Goal: Transaction & Acquisition: Purchase product/service

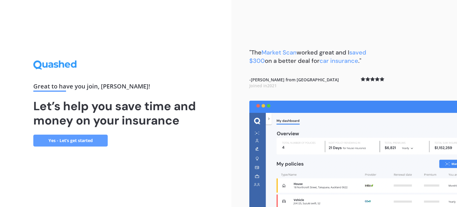
click at [92, 141] on link "Yes - Let’s get started" at bounding box center [70, 140] width 74 height 12
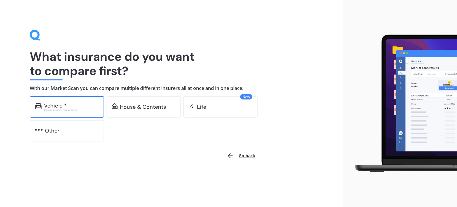
click at [79, 101] on div "Vehicle * Excludes commercial vehicles" at bounding box center [67, 106] width 74 height 21
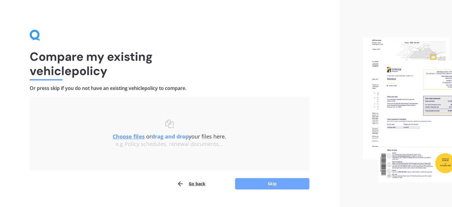
click at [289, 183] on button "Skip" at bounding box center [272, 183] width 74 height 11
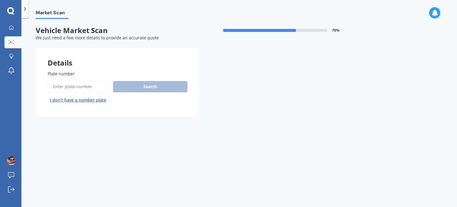
click at [70, 90] on input "Plate number" at bounding box center [79, 86] width 63 height 12
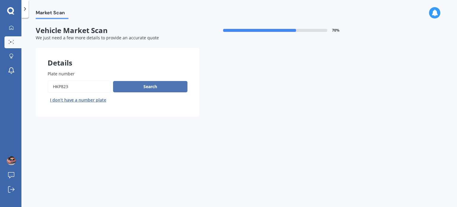
type input "hkp823"
click at [159, 84] on button "Search" at bounding box center [150, 86] width 74 height 11
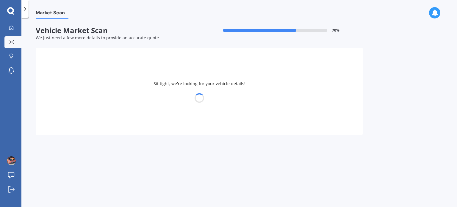
select select "SUBARU"
select select "LEGACY"
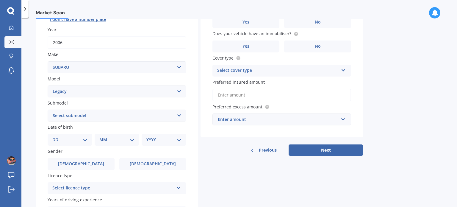
scroll to position [87, 0]
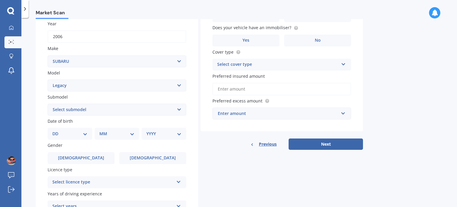
click at [84, 133] on select "DD 01 02 03 04 05 06 07 08 09 10 11 12 13 14 15 16 17 18 19 20 21 22 23 24 25 2…" at bounding box center [69, 133] width 35 height 7
select select "15"
click at [57, 130] on select "DD 01 02 03 04 05 06 07 08 09 10 11 12 13 14 15 16 17 18 19 20 21 22 23 24 25 2…" at bounding box center [69, 133] width 35 height 7
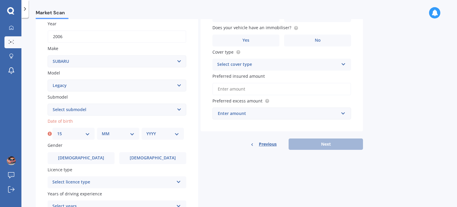
click at [112, 134] on select "MM 01 02 03 04 05 06 07 08 09 10 11 12" at bounding box center [118, 133] width 33 height 7
select select "09"
click at [102, 130] on select "MM 01 02 03 04 05 06 07 08 09 10 11 12" at bounding box center [118, 133] width 33 height 7
click at [160, 135] on select "YYYY 2025 2024 2023 2022 2021 2020 2019 2018 2017 2016 2015 2014 2013 2012 2011…" at bounding box center [162, 133] width 33 height 7
select select "1975"
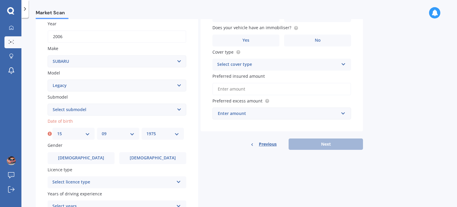
click at [146, 130] on select "YYYY 2025 2024 2023 2022 2021 2020 2019 2018 2017 2016 2015 2014 2013 2012 2011…" at bounding box center [162, 133] width 33 height 7
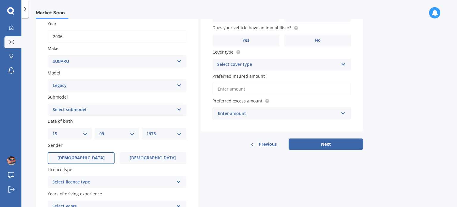
click at [98, 155] on label "Male" at bounding box center [81, 158] width 67 height 12
click at [0, 0] on input "Male" at bounding box center [0, 0] width 0 height 0
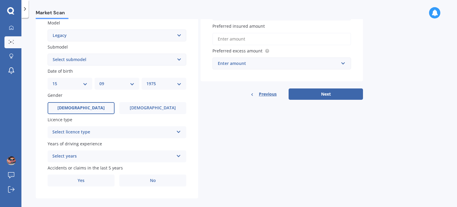
scroll to position [143, 0]
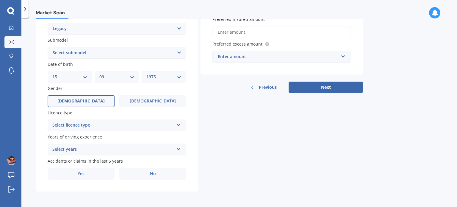
click at [78, 127] on div "Select licence type" at bounding box center [112, 125] width 121 height 7
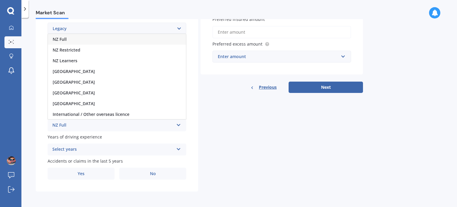
click at [77, 40] on div "NZ Full" at bounding box center [117, 39] width 138 height 11
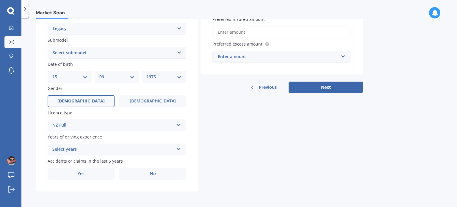
click at [81, 151] on div "Select years" at bounding box center [112, 149] width 121 height 7
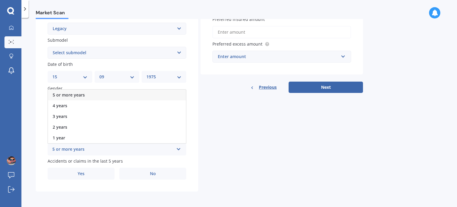
click at [84, 91] on div "5 or more years" at bounding box center [117, 95] width 138 height 11
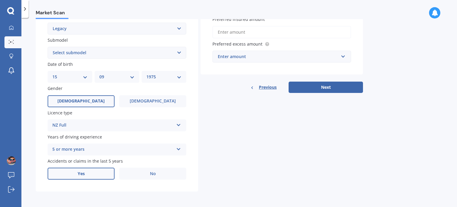
click at [87, 173] on label "Yes" at bounding box center [81, 173] width 67 height 12
click at [0, 0] on input "Yes" at bounding box center [0, 0] width 0 height 0
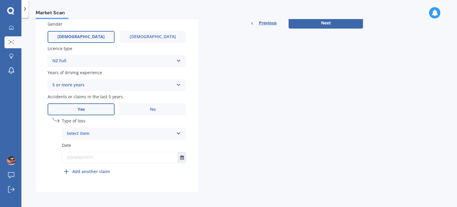
scroll to position [208, 0]
click at [117, 133] on div "Select item" at bounding box center [120, 133] width 107 height 7
click at [117, 144] on div "At fault accident" at bounding box center [124, 144] width 124 height 11
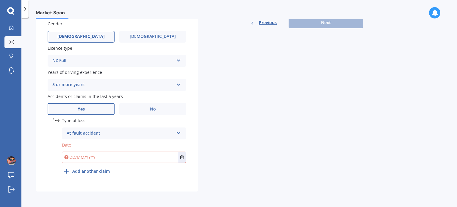
click at [117, 155] on input "text" at bounding box center [120, 157] width 116 height 11
type input "01/09/2000"
click at [213, 139] on div "Details Plate number Search I don’t have a number plate Year 2006 Make Select m…" at bounding box center [199, 15] width 327 height 351
click at [72, 158] on input "text" at bounding box center [120, 157] width 116 height 11
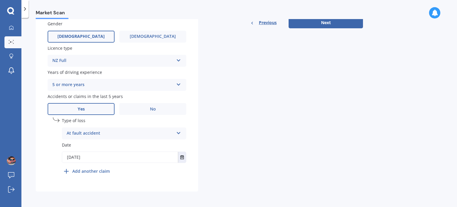
scroll to position [0, 0]
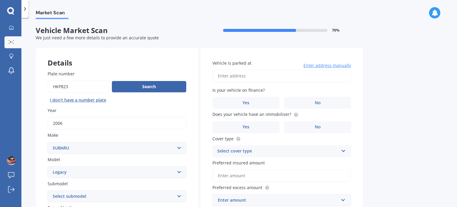
type input "01/09/2000"
click at [274, 76] on input "Vehicle is parked at" at bounding box center [281, 76] width 139 height 12
type input "29 Leicester Street, Terrace End Terrace EndPalmerston North, Manawatu-Wanganui…"
click at [306, 101] on label "No" at bounding box center [317, 103] width 67 height 12
click at [0, 0] on input "No" at bounding box center [0, 0] width 0 height 0
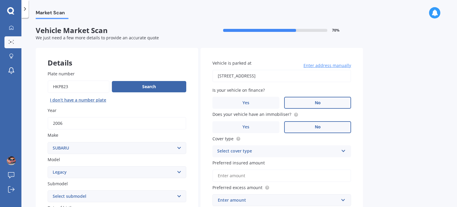
click at [317, 125] on span "No" at bounding box center [318, 126] width 6 height 5
click at [0, 0] on input "No" at bounding box center [0, 0] width 0 height 0
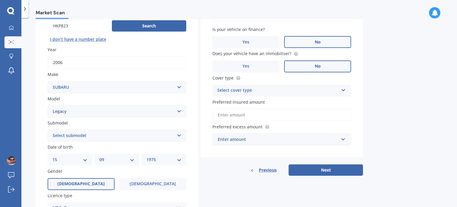
scroll to position [64, 0]
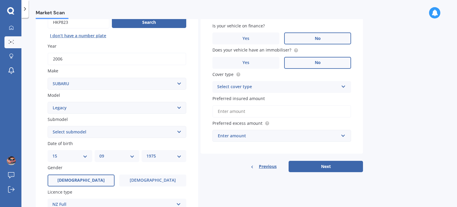
click at [341, 84] on icon at bounding box center [343, 85] width 5 height 4
click at [328, 100] on div "Comprehensive" at bounding box center [282, 98] width 138 height 11
click at [323, 111] on input "Preferred insured amount" at bounding box center [281, 111] width 139 height 12
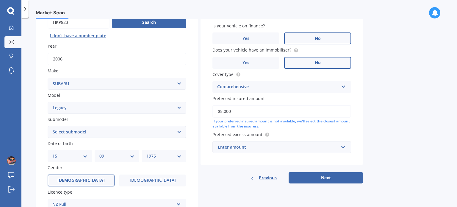
type input "$5,000"
click at [341, 150] on input "text" at bounding box center [279, 146] width 133 height 11
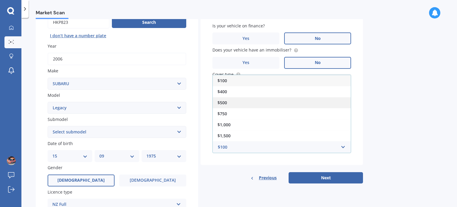
click at [261, 102] on div "$500" at bounding box center [282, 102] width 138 height 11
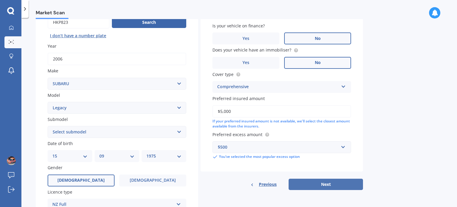
click at [332, 187] on button "Next" at bounding box center [326, 183] width 74 height 11
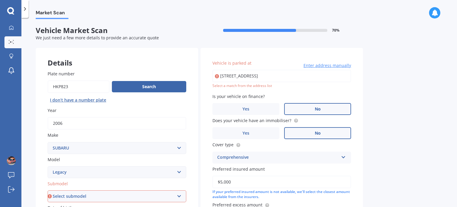
scroll to position [0, 0]
click at [296, 77] on input "29 Leicester Street, Terrace End Terrace EndPalmerston North, Manawatu-Wanganui…" at bounding box center [281, 76] width 139 height 12
click at [344, 75] on input "29 Leicester Street, Terrace End Terrace EndPalmerston North, Manawatu-Wanganui…" at bounding box center [281, 76] width 139 height 12
click at [344, 75] on input "anawatu-Wanganui 4410" at bounding box center [281, 76] width 139 height 12
type input "a"
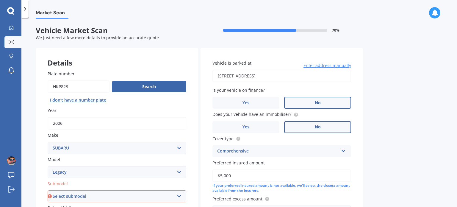
click at [332, 76] on input "29 Leicester Crescent, Hoon Hay, Christchurch 8025" at bounding box center [281, 76] width 139 height 12
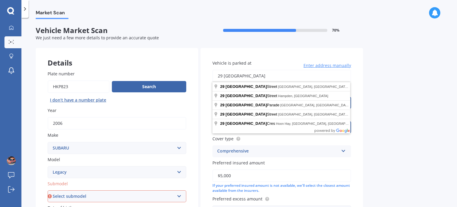
click at [332, 76] on input "29 Leicester" at bounding box center [281, 76] width 139 height 12
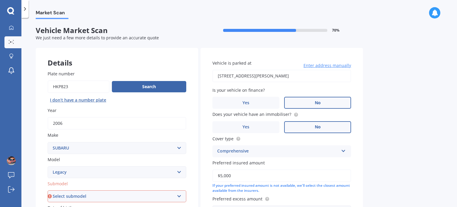
click at [308, 76] on input "29 Leicester Street, Stoke, Nelson 7011" at bounding box center [281, 76] width 139 height 12
click at [323, 73] on input "29 Leicester Street, Cannons Creek, Porirua 5024" at bounding box center [281, 76] width 139 height 12
click at [305, 73] on input "29 Leicester Street, Hampden 9410" at bounding box center [281, 76] width 139 height 12
click at [303, 78] on input "29 Leicester Street, Stoke, Nelson 7011" at bounding box center [281, 76] width 139 height 12
type input "[STREET_ADDRESS]"
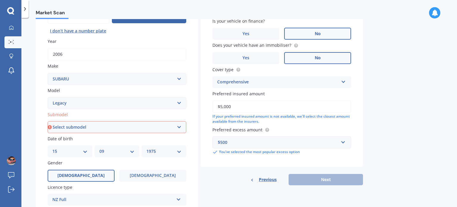
scroll to position [69, 0]
click at [180, 130] on select "Select submodel (All other non turbo) (All other turbo) 2.0i 2.0R 2.5i 2.5i Lux…" at bounding box center [117, 127] width 139 height 12
click at [179, 125] on select "Select submodel (All other non turbo) (All other turbo) 2.0i 2.0R 2.5i 2.5i Lux…" at bounding box center [117, 127] width 139 height 12
select select "2.0I"
click at [48, 121] on select "Select submodel (All other non turbo) (All other turbo) 2.0i 2.0R 2.5i 2.5i Lux…" at bounding box center [117, 127] width 139 height 12
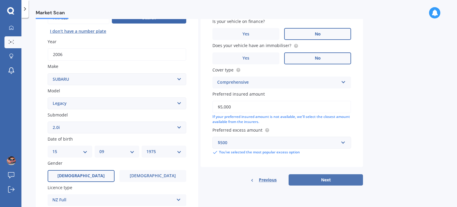
click at [325, 181] on button "Next" at bounding box center [326, 179] width 74 height 11
select select "15"
select select "09"
select select "1975"
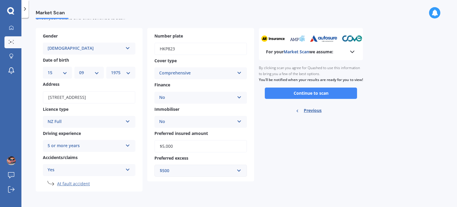
scroll to position [0, 0]
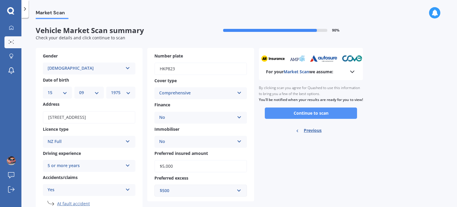
click at [309, 119] on button "Continue to scan" at bounding box center [311, 112] width 92 height 11
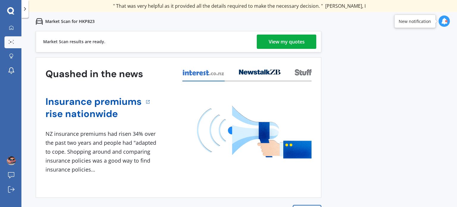
click at [278, 41] on div "View my quotes" at bounding box center [287, 42] width 36 height 14
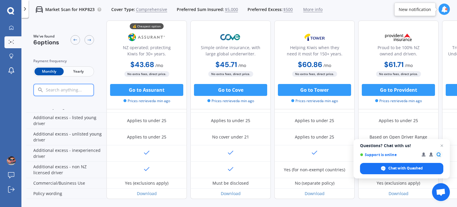
scroll to position [324, 0]
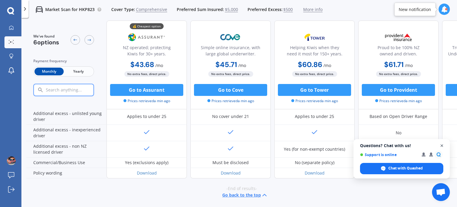
click at [442, 145] on span "Close chat" at bounding box center [441, 145] width 7 height 7
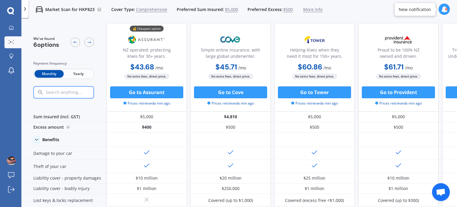
scroll to position [0, 0]
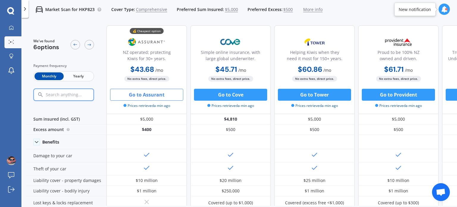
click at [159, 95] on button "Go to Assurant" at bounding box center [146, 95] width 73 height 12
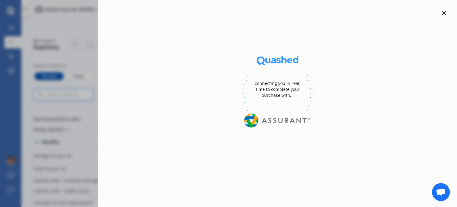
select select "Yearly"
select select "full"
select select "0"
select select "Manawatu / Wanganui"
select select "SUBARU"
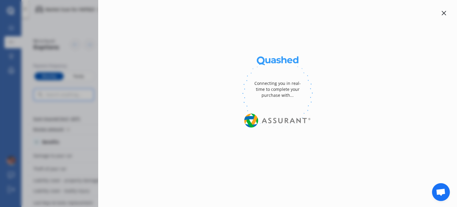
select select "LEGACY"
select select "2.0I"
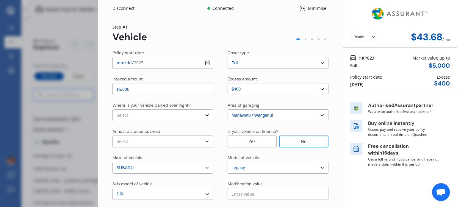
select select "Monthly"
click at [159, 113] on select "Select In a garage On own property On street or road" at bounding box center [162, 115] width 101 height 12
select select "On own property"
click at [112, 109] on select "Select In a garage On own property On street or road" at bounding box center [162, 115] width 101 height 12
click at [191, 140] on select "Select Low (less than 15,000km per year) Average (15,000-30,000km per year) Hig…" at bounding box center [162, 141] width 101 height 12
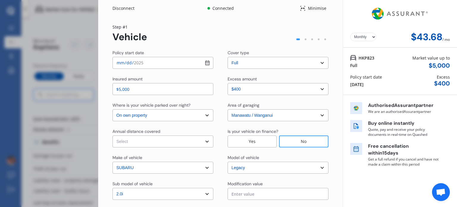
select select "15000"
click at [112, 135] on select "Select Low (less than 15,000km per year) Average (15,000-30,000km per year) Hig…" at bounding box center [162, 141] width 101 height 12
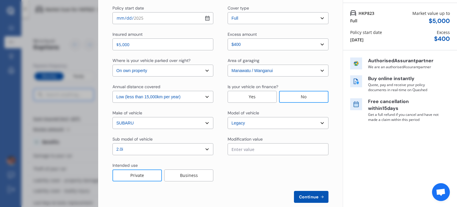
scroll to position [55, 0]
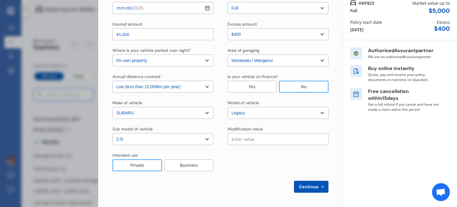
click at [306, 185] on span "Continue" at bounding box center [309, 186] width 22 height 5
select select "Mr"
select select "15"
select select "09"
select select "1975"
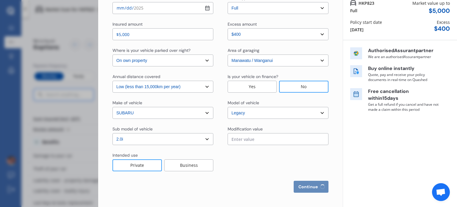
select select "full"
select select "more than 4 years"
select select "New Zealand"
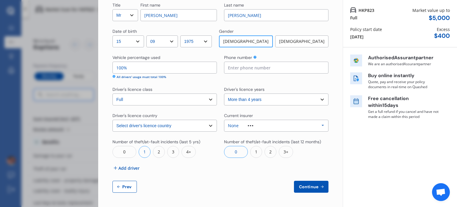
scroll to position [0, 0]
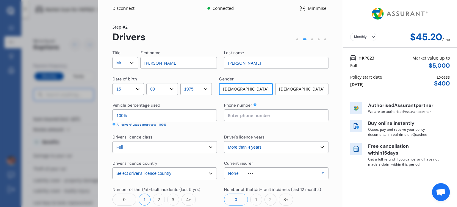
click at [369, 39] on select "Yearly Monthly" at bounding box center [363, 37] width 26 height 8
click at [350, 33] on select "Yearly Monthly" at bounding box center [363, 37] width 26 height 8
click at [369, 36] on select "Yearly Monthly" at bounding box center [363, 37] width 26 height 8
select select "Monthly"
click at [350, 33] on select "Yearly Monthly" at bounding box center [363, 37] width 26 height 8
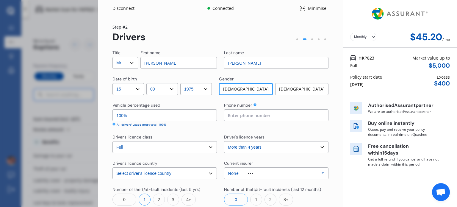
click at [204, 117] on input "100%" at bounding box center [164, 115] width 104 height 12
type input "1%"
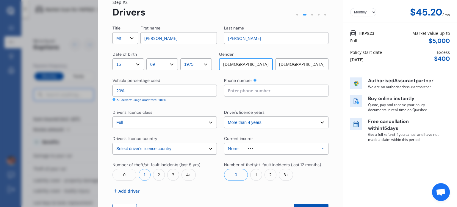
scroll to position [25, 0]
type input "20%"
click at [251, 89] on input at bounding box center [276, 90] width 104 height 12
type input "021814608"
click at [298, 124] on select "Select driver's licence years Less than 1 year 1-2 years 2-4 years More than 4 …" at bounding box center [276, 122] width 104 height 12
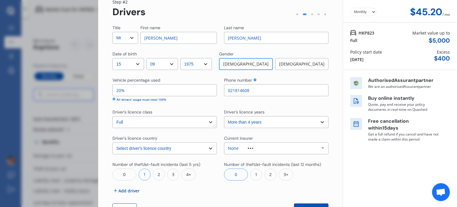
click at [297, 96] on div "Phone number 021814608" at bounding box center [276, 89] width 104 height 25
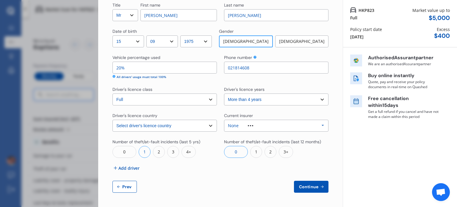
click at [320, 124] on icon at bounding box center [322, 125] width 9 height 11
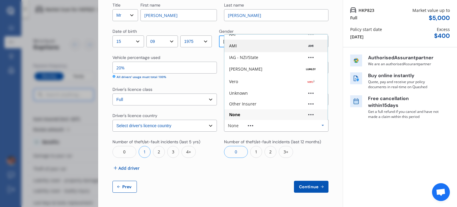
click at [293, 49] on div "AMI" at bounding box center [275, 46] width 103 height 12
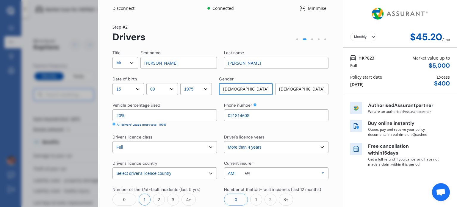
scroll to position [48, 0]
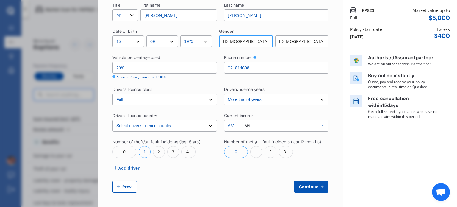
click at [133, 166] on span "Add driver" at bounding box center [128, 168] width 21 height 6
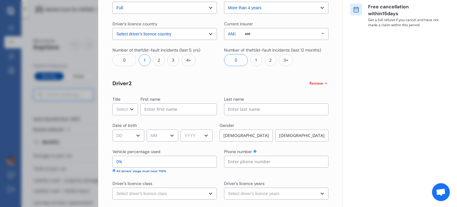
scroll to position [139, 0]
click at [131, 109] on select "Select Mr Mrs Miss Ms Dr" at bounding box center [125, 109] width 26 height 12
select select "Mrs"
click at [112, 103] on select "Select Mr Mrs Miss Ms Dr" at bounding box center [125, 109] width 26 height 12
click at [168, 104] on input at bounding box center [178, 109] width 76 height 12
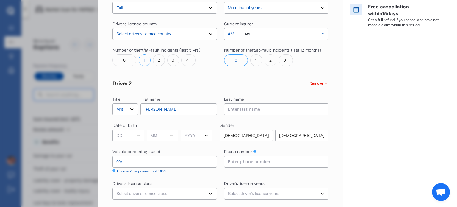
type input "Lynlee"
type input "Wallace"
click at [131, 137] on select "DD 01 02 03 04 05 06 07 08 09 10 11 12 13 14 15 16 17 18 19 20 21 22 23 24 25 2…" at bounding box center [128, 135] width 32 height 12
select select "29"
click at [112, 129] on select "DD 01 02 03 04 05 06 07 08 09 10 11 12 13 14 15 16 17 18 19 20 21 22 23 24 25 2…" at bounding box center [128, 135] width 32 height 12
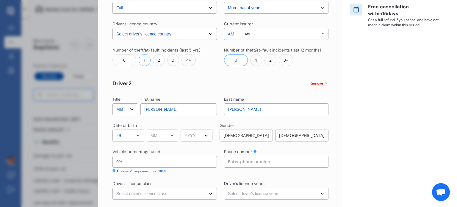
click at [159, 134] on select "MM 01 02 03 04 05 06 07 08 09 10 11 12" at bounding box center [163, 135] width 32 height 12
select select "11"
click at [148, 129] on select "MM 01 02 03 04 05 06 07 08 09 10 11 12" at bounding box center [163, 135] width 32 height 12
click at [190, 137] on select "YYYY 2009 2008 2007 2006 2005 2004 2003 2002 2001 2000 1999 1998 1997 1996 1995…" at bounding box center [197, 135] width 32 height 12
select select "1975"
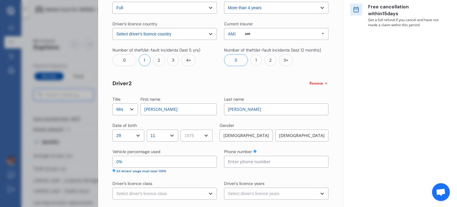
click at [183, 129] on select "YYYY 2009 2008 2007 2006 2005 2004 2003 2002 2001 2000 1999 1998 1997 1996 1995…" at bounding box center [197, 135] width 32 height 12
click at [283, 133] on div "Female" at bounding box center [301, 135] width 53 height 12
click at [169, 159] on input "0%" at bounding box center [164, 162] width 104 height 12
type input "100%"
type input "0%"
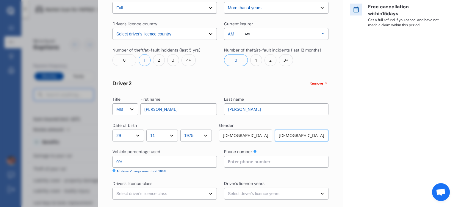
type input "20%"
type input "80%"
click at [242, 165] on input at bounding box center [276, 162] width 104 height 12
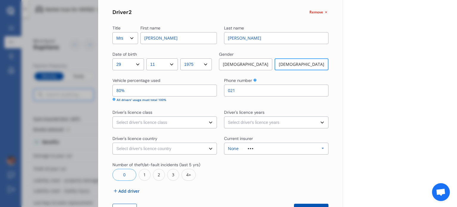
scroll to position [233, 0]
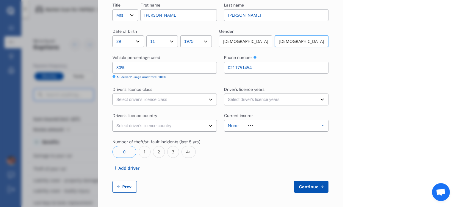
type input "0211751454"
click at [193, 103] on select "Select driver's licence class None Learner Restricted Full" at bounding box center [164, 99] width 104 height 12
click at [112, 93] on select "Select driver's licence class None Learner Restricted Full" at bounding box center [164, 99] width 104 height 12
click at [188, 99] on select "Select driver's licence class None Learner Restricted Full" at bounding box center [164, 99] width 104 height 12
select select "restricted"
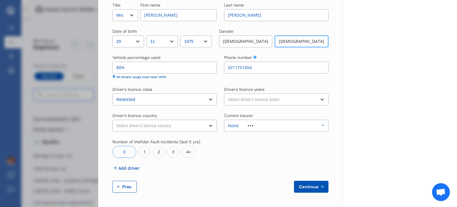
click at [112, 93] on select "Select driver's licence class None Learner Restricted Full" at bounding box center [164, 99] width 104 height 12
click at [261, 99] on select "Select driver's licence years Less than 1 year 1-2 years 2-4 years More than 4 …" at bounding box center [276, 99] width 104 height 12
select select "more than 4 years"
click at [224, 93] on select "Select driver's licence years Less than 1 year 1-2 years 2-4 years More than 4 …" at bounding box center [276, 99] width 104 height 12
click at [204, 125] on select "Select driver's licence country New Zealand Australia Canada Japan Singapore So…" at bounding box center [164, 126] width 104 height 12
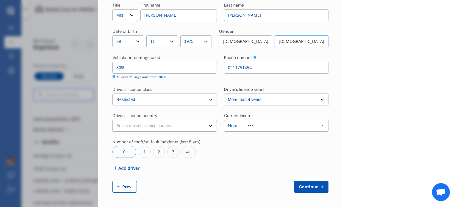
select select "New Zealand"
click at [112, 120] on select "Select driver's licence country New Zealand Australia Canada Japan Singapore So…" at bounding box center [164, 126] width 104 height 12
click at [248, 123] on div "None" at bounding box center [245, 125] width 35 height 4
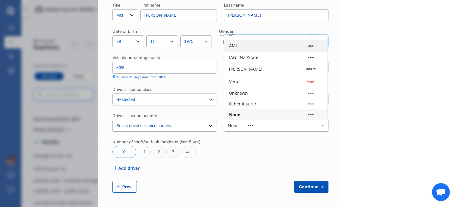
click at [247, 45] on div "AMI" at bounding box center [276, 46] width 94 height 6
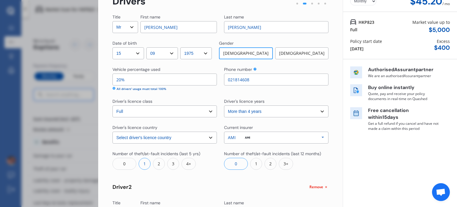
scroll to position [65, 0]
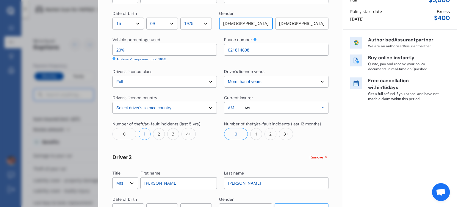
click at [124, 130] on div "0" at bounding box center [124, 134] width 24 height 12
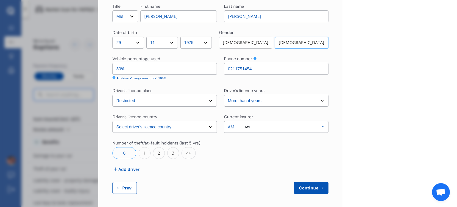
scroll to position [233, 0]
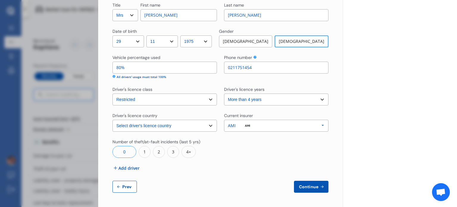
click at [143, 148] on div "1" at bounding box center [145, 152] width 12 height 12
click at [131, 167] on span "Add driver" at bounding box center [128, 168] width 21 height 6
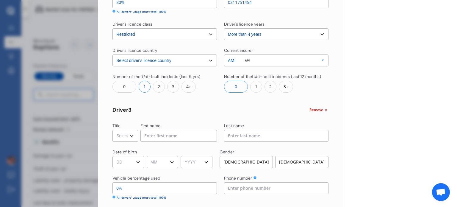
scroll to position [308, 0]
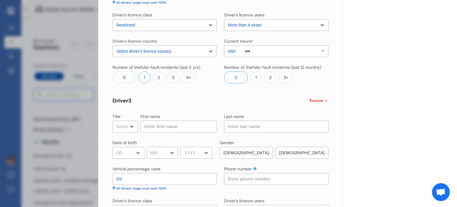
click at [130, 127] on select "Select Mr Mrs Miss Ms Dr" at bounding box center [125, 126] width 26 height 12
select select "Mr"
click at [112, 120] on select "Select Mr Mrs Miss Ms Dr" at bounding box center [125, 126] width 26 height 12
click at [164, 128] on input at bounding box center [178, 126] width 76 height 12
type input "Flynn"
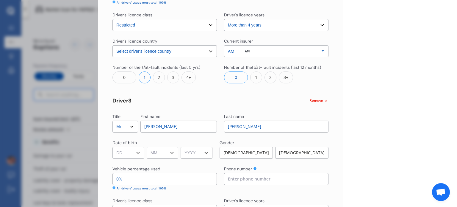
type input "Wallace"
click at [128, 156] on select "DD 01 02 03 04 05 06 07 08 09 10 11 12 13 14 15 16 17 18 19 20 21 22 23 24 25 2…" at bounding box center [128, 153] width 32 height 12
select select "07"
click at [112, 147] on select "DD 01 02 03 04 05 06 07 08 09 10 11 12 13 14 15 16 17 18 19 20 21 22 23 24 25 2…" at bounding box center [128, 153] width 32 height 12
click at [170, 153] on select "MM 01 02 03 04 05 06 07 08 09 10 11 12" at bounding box center [163, 153] width 32 height 12
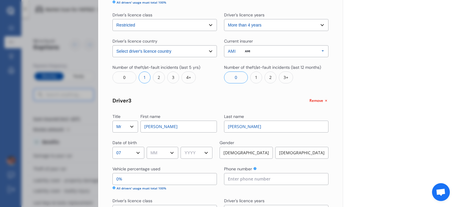
select select "11"
click at [148, 147] on select "MM 01 02 03 04 05 06 07 08 09 10 11 12" at bounding box center [163, 153] width 32 height 12
click at [202, 153] on select "YYYY 2009 2008 2007 2006 2005 2004 2003 2002 2001 2000 1999 1998 1997 1996 1995…" at bounding box center [197, 153] width 32 height 12
select select "2006"
click at [183, 147] on select "YYYY 2009 2008 2007 2006 2005 2004 2003 2002 2001 2000 1999 1998 1997 1996 1995…" at bounding box center [197, 153] width 32 height 12
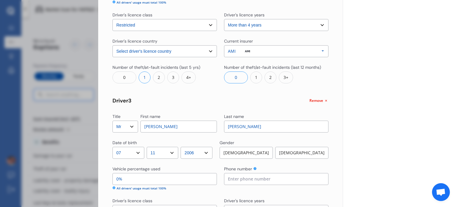
click at [249, 149] on div "Male" at bounding box center [246, 153] width 53 height 12
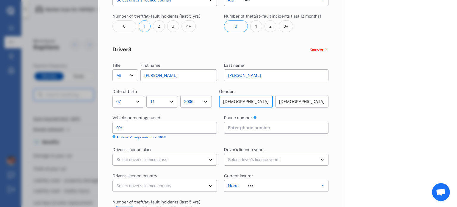
scroll to position [359, 0]
click at [243, 129] on input at bounding box center [276, 127] width 104 height 12
type input "2040010707"
click at [195, 159] on select "Select driver's licence class None Learner Restricted Full" at bounding box center [164, 159] width 104 height 12
select select "learner"
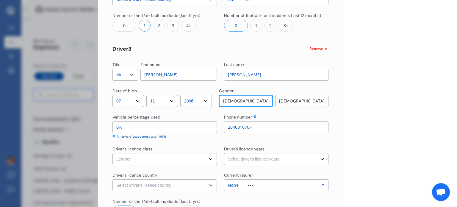
click at [112, 153] on select "Select driver's licence class None Learner Restricted Full" at bounding box center [164, 159] width 104 height 12
click at [258, 163] on select "Select driver's licence years Less than 1 year 1-2 years 2-4 years More than 4 …" at bounding box center [276, 159] width 104 height 12
select select "1-2 years"
click at [224, 153] on select "Select driver's licence years Less than 1 year 1-2 years 2-4 years More than 4 …" at bounding box center [276, 159] width 104 height 12
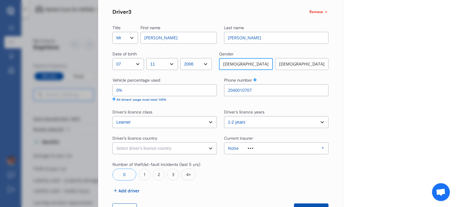
scroll to position [418, 0]
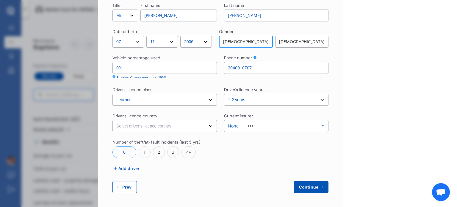
click at [194, 128] on select "Select driver's licence country New Zealand Australia Canada Japan Singapore So…" at bounding box center [164, 126] width 104 height 12
select select "New Zealand"
click at [112, 120] on select "Select driver's licence country New Zealand Australia Canada Japan Singapore So…" at bounding box center [164, 126] width 104 height 12
click at [308, 185] on span "Continue" at bounding box center [309, 186] width 22 height 5
click at [119, 68] on input "0%" at bounding box center [164, 68] width 104 height 12
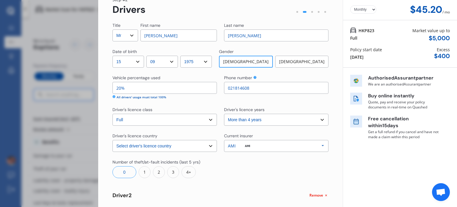
scroll to position [27, 0]
type input "1%"
click at [120, 88] on input "20%" at bounding box center [164, 88] width 104 height 12
type input "2%"
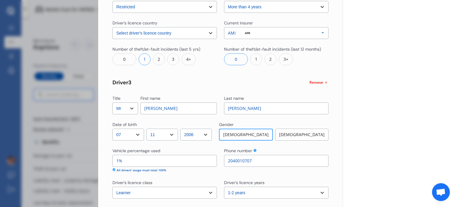
scroll to position [418, 0]
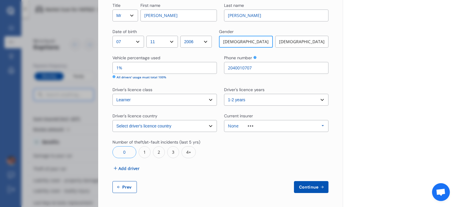
type input "19%"
click at [311, 187] on span "Continue" at bounding box center [309, 186] width 22 height 5
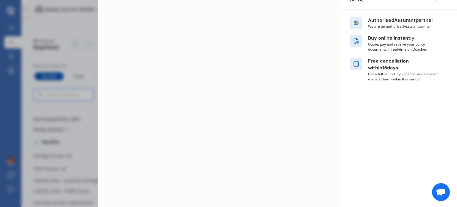
scroll to position [0, 0]
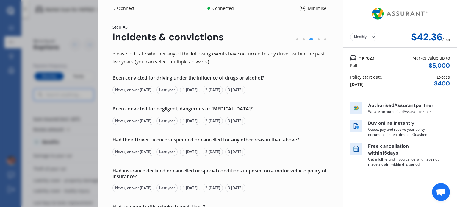
click at [143, 90] on div "Never, or over 5 yrs ago" at bounding box center [133, 90] width 42 height 8
click at [140, 123] on div "Never, or over 5 yrs ago" at bounding box center [133, 121] width 42 height 8
click at [138, 150] on div "Never, or over 5 yrs ago" at bounding box center [133, 152] width 42 height 8
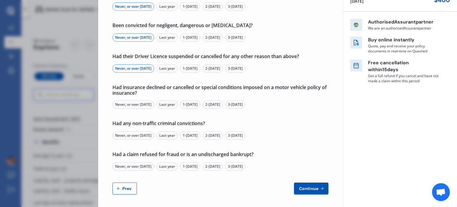
scroll to position [84, 0]
click at [132, 103] on div "Never, or over 5 yrs ago" at bounding box center [133, 104] width 42 height 8
click at [131, 135] on div "Never, or over 5 yrs ago" at bounding box center [133, 135] width 42 height 8
click at [132, 164] on div "Never, or over 5 yrs ago" at bounding box center [133, 166] width 42 height 8
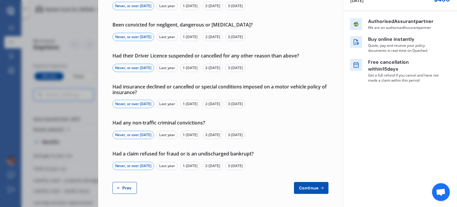
click at [319, 192] on button "Continue" at bounding box center [311, 188] width 35 height 12
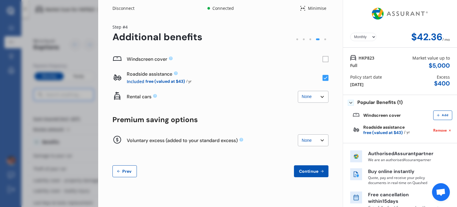
scroll to position [0, 0]
click at [324, 56] on rect at bounding box center [326, 59] width 6 height 6
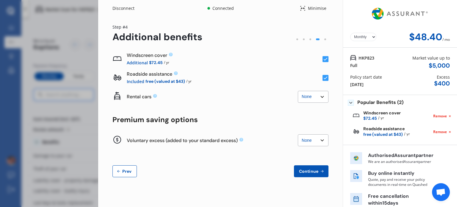
click at [324, 78] on rect at bounding box center [325, 78] width 6 height 6
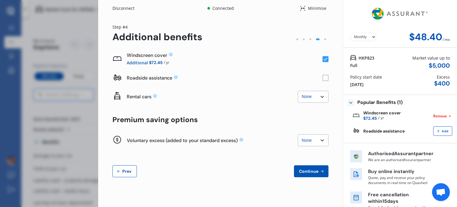
click at [318, 137] on select "None $500 $1,000" at bounding box center [313, 140] width 31 height 12
select select "500.00"
click at [298, 134] on select "None $500 $1,000" at bounding box center [313, 140] width 31 height 12
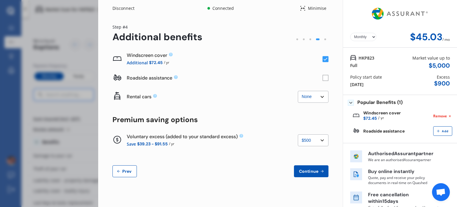
click at [309, 171] on span "Continue" at bounding box center [309, 171] width 22 height 5
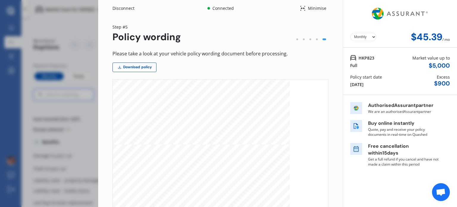
scroll to position [2441, 0]
click at [316, 39] on div at bounding box center [317, 39] width 2 height 2
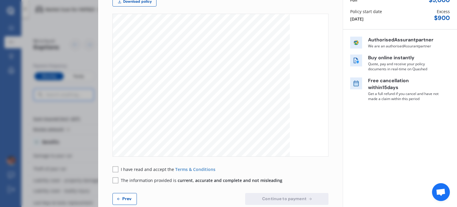
scroll to position [77, 0]
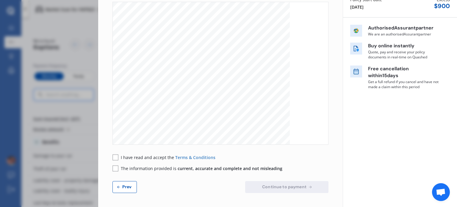
click at [126, 189] on span "Prev" at bounding box center [127, 186] width 12 height 5
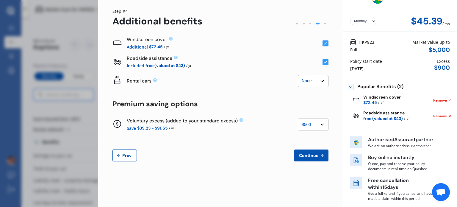
scroll to position [15, 0]
click at [310, 123] on select "None $500 $1,000" at bounding box center [313, 125] width 31 height 12
select select "0"
click at [298, 119] on select "None $500 $1,000" at bounding box center [313, 125] width 31 height 12
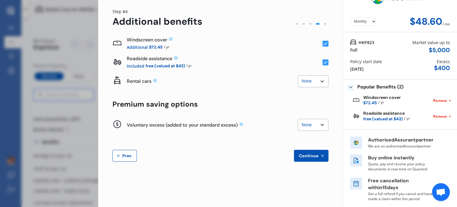
click at [305, 160] on button "Continue" at bounding box center [311, 156] width 35 height 12
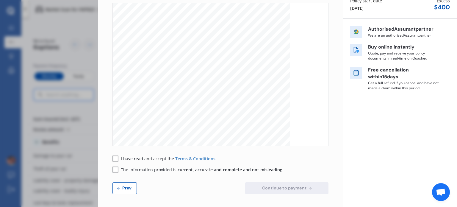
scroll to position [77, 0]
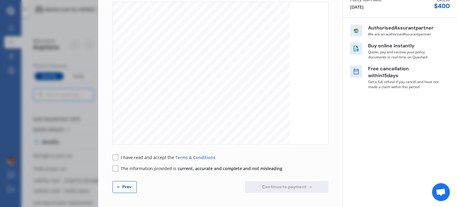
click at [115, 154] on rect at bounding box center [115, 157] width 6 height 6
click at [114, 167] on rect at bounding box center [115, 168] width 6 height 6
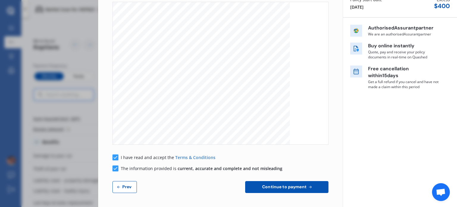
click at [291, 188] on span "Continue to payment" at bounding box center [284, 186] width 47 height 5
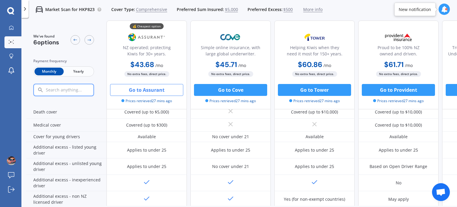
scroll to position [324, 0]
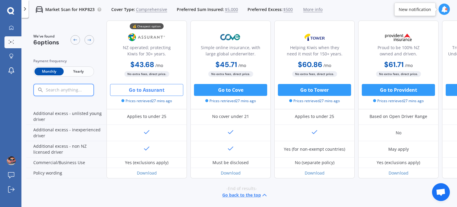
click at [151, 91] on button "Go to Assurant" at bounding box center [146, 90] width 73 height 12
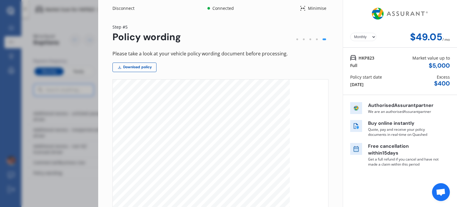
scroll to position [77, 0]
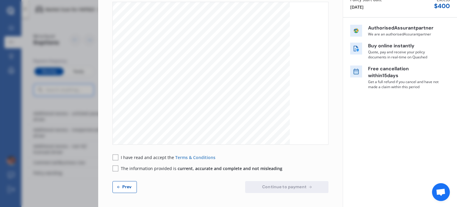
click at [127, 188] on span "Prev" at bounding box center [127, 186] width 12 height 5
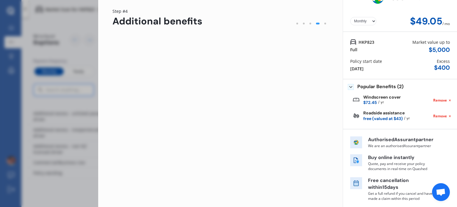
scroll to position [15, 0]
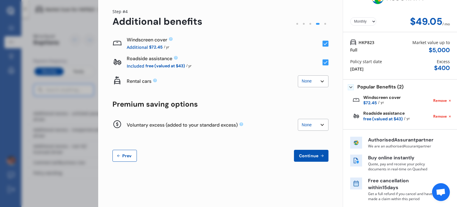
click at [125, 154] on span "Prev" at bounding box center [127, 155] width 12 height 5
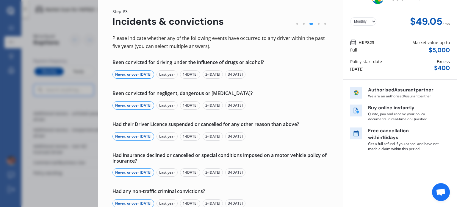
scroll to position [85, 0]
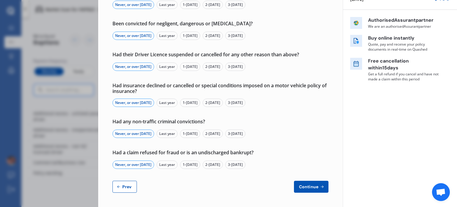
click at [120, 189] on button "Prev" at bounding box center [124, 187] width 24 height 12
select select "Mr"
select select "15"
select select "09"
select select "1975"
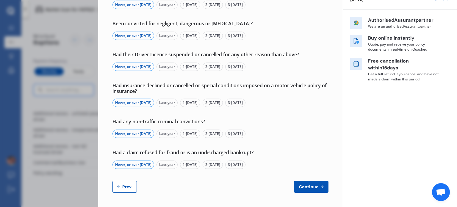
select select "full"
select select "more than 4 years"
select select "New Zealand"
select select "Mrs"
select select "29"
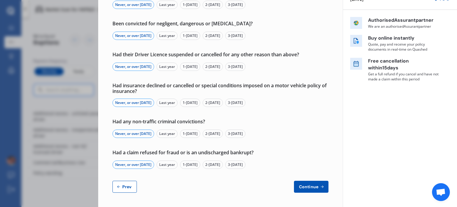
select select "11"
select select "1975"
select select "restricted"
select select "more than 4 years"
select select "New Zealand"
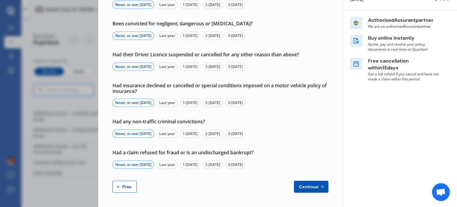
select select "Mr"
select select "07"
select select "11"
select select "2006"
select select "learner"
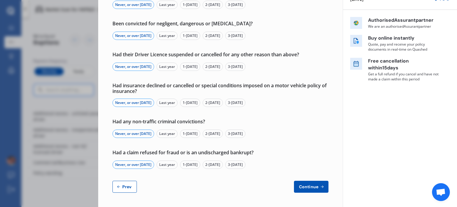
select select "1-2 years"
select select "New Zealand"
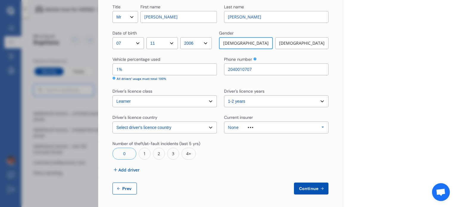
scroll to position [418, 0]
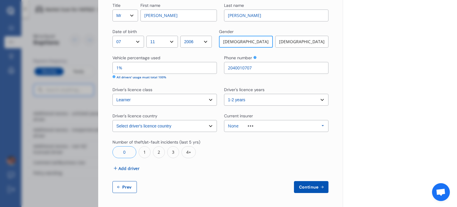
click at [127, 186] on span "Prev" at bounding box center [127, 186] width 12 height 5
select select "full"
select select "0"
select select "On own property"
select select "Manawatu / Wanganui"
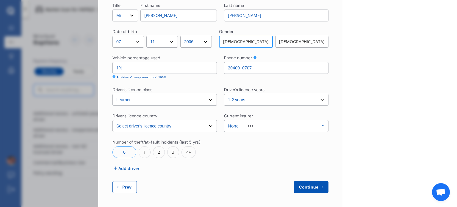
select select "15000"
select select "SUBARU"
select select "LEGACY"
select select "2.0I"
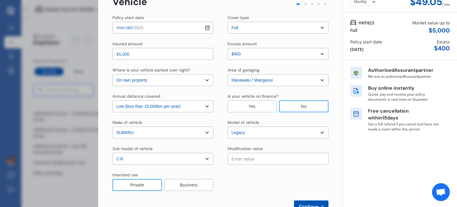
scroll to position [12, 0]
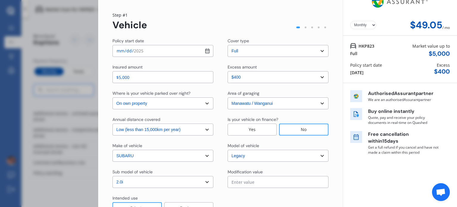
click at [316, 80] on select "Select excess amount $400 $900 $1,400" at bounding box center [278, 77] width 101 height 12
click at [305, 60] on div "Policy start date 2025-09-12 Cover type Select cover type 3rd Party 3rd Party F…" at bounding box center [220, 137] width 216 height 198
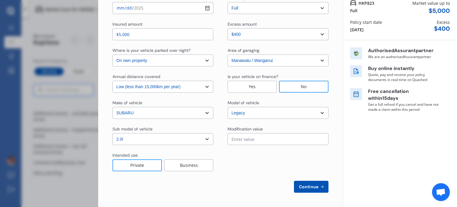
click at [312, 184] on span "Continue" at bounding box center [309, 186] width 22 height 5
select select "Mr"
select select "15"
select select "09"
select select "1975"
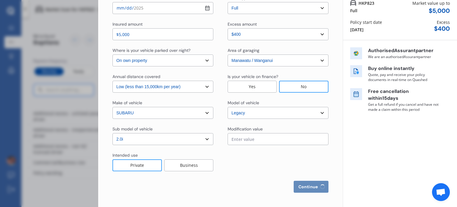
select select "full"
select select "more than 4 years"
select select "New Zealand"
select select "Mrs"
select select "29"
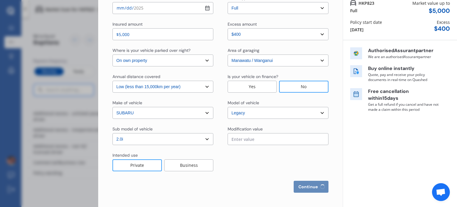
select select "11"
select select "1975"
select select "restricted"
select select "more than 4 years"
select select "New Zealand"
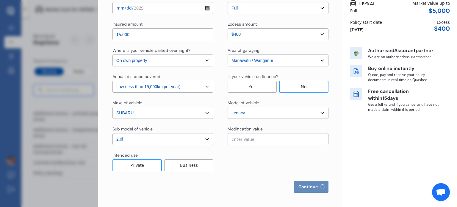
select select "Mr"
select select "07"
select select "11"
select select "2006"
select select "learner"
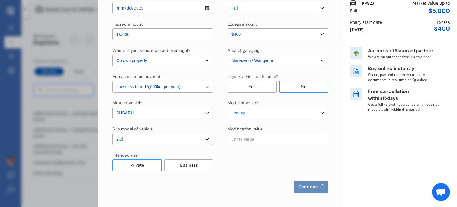
select select "1-2 years"
select select "New Zealand"
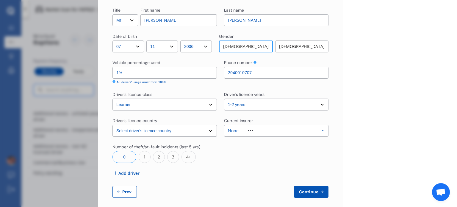
scroll to position [418, 0]
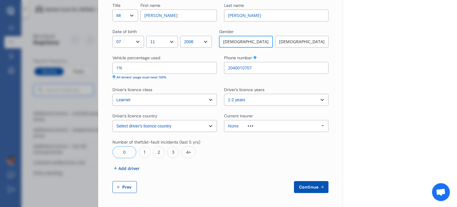
click at [312, 189] on span "Continue" at bounding box center [309, 186] width 22 height 5
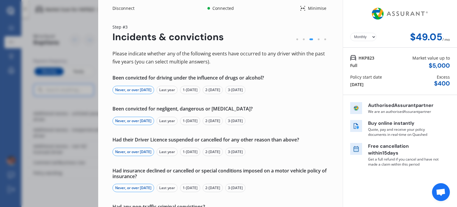
scroll to position [85, 0]
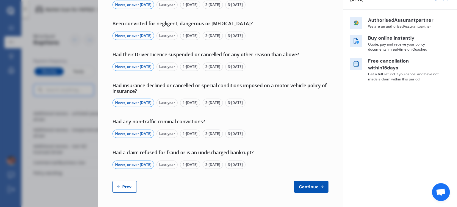
click at [308, 183] on button "Continue" at bounding box center [311, 187] width 35 height 12
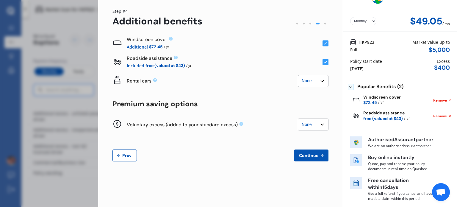
scroll to position [0, 0]
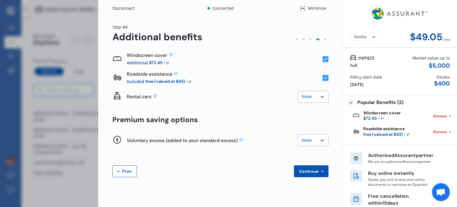
click at [308, 173] on span "Continue" at bounding box center [309, 171] width 22 height 5
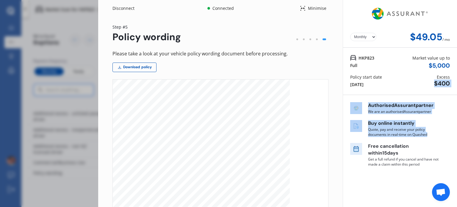
drag, startPoint x: 457, startPoint y: 72, endPoint x: 457, endPoint y: 134, distance: 61.3
click at [457, 134] on div "Disconnect Connected Minimise Yearly Monthly $49.05 / mo Step # 5 Policy wordin…" at bounding box center [277, 103] width 359 height 207
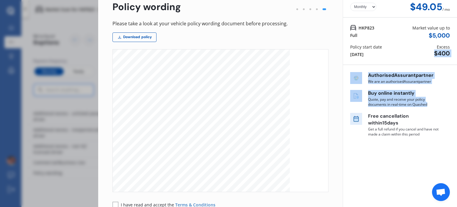
scroll to position [31, 0]
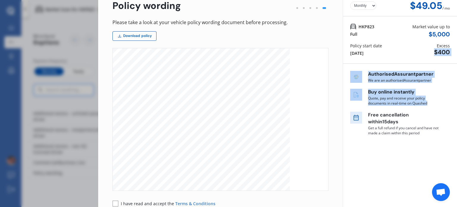
click at [151, 35] on link "Download policy" at bounding box center [134, 36] width 44 height 10
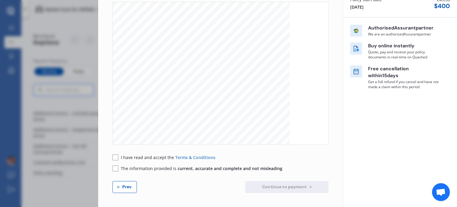
click at [115, 157] on rect at bounding box center [115, 157] width 6 height 6
click at [115, 167] on rect at bounding box center [115, 168] width 6 height 6
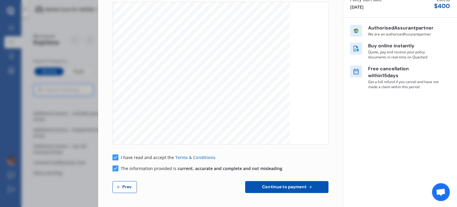
click at [275, 189] on span "Continue to payment" at bounding box center [284, 186] width 47 height 5
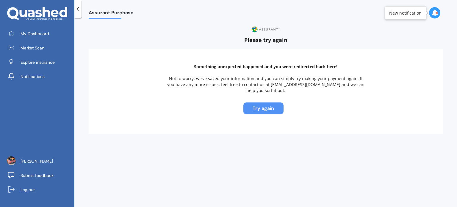
click at [265, 102] on button "Try again" at bounding box center [263, 108] width 40 height 12
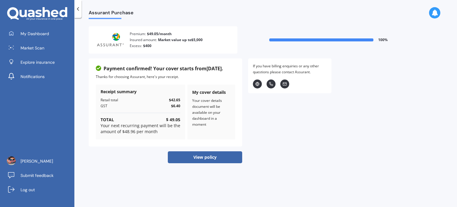
click at [232, 152] on button "View policy" at bounding box center [205, 157] width 74 height 12
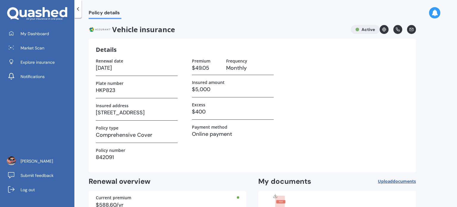
scroll to position [43, 0]
